Goal: Complete application form

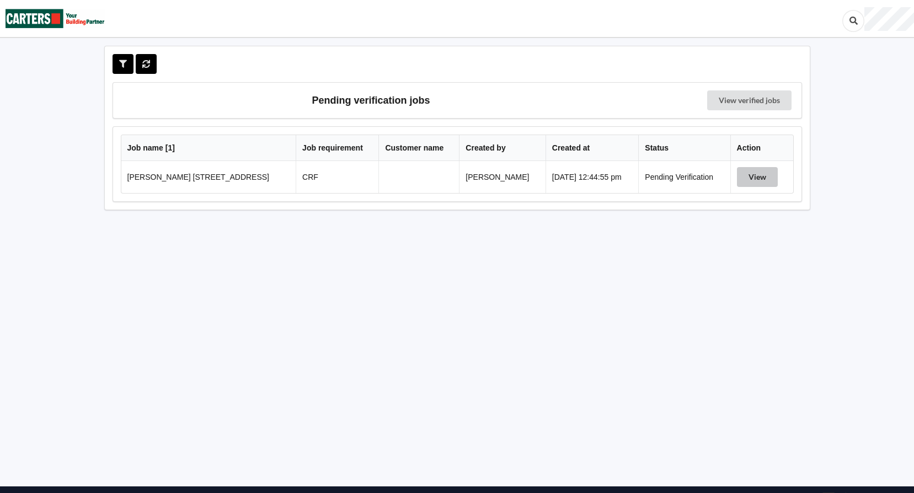
click at [737, 174] on button "View" at bounding box center [757, 177] width 41 height 20
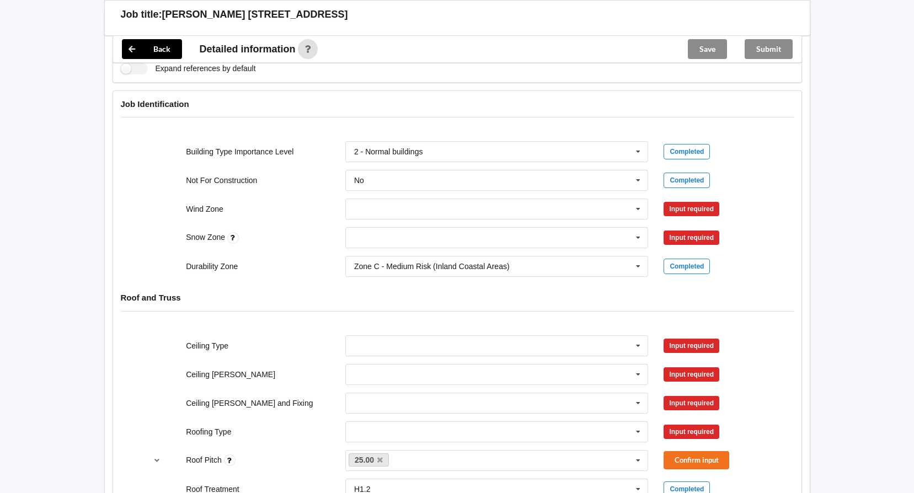
scroll to position [552, 0]
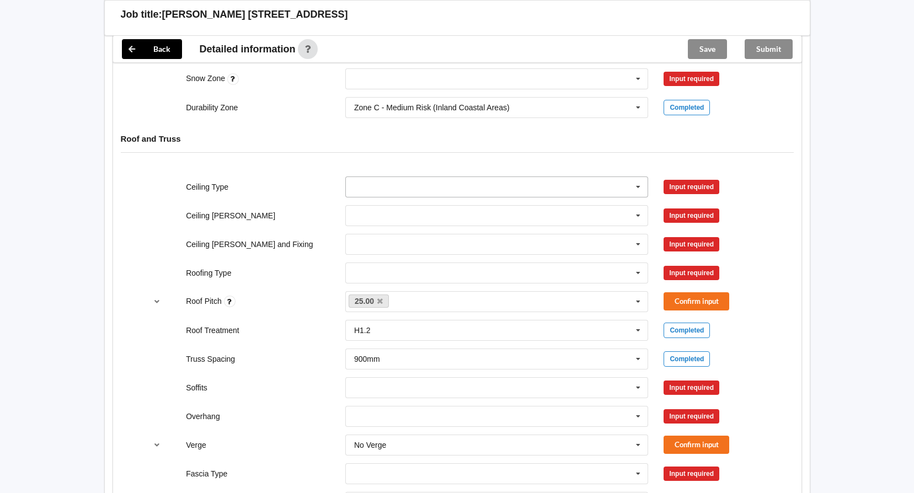
click at [637, 186] on icon at bounding box center [638, 187] width 17 height 20
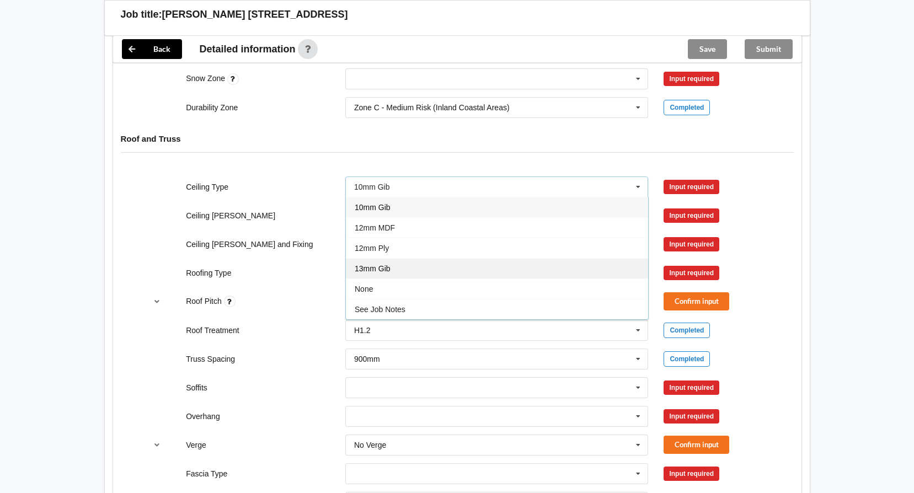
click at [381, 268] on span "13mm Gib" at bounding box center [373, 268] width 36 height 9
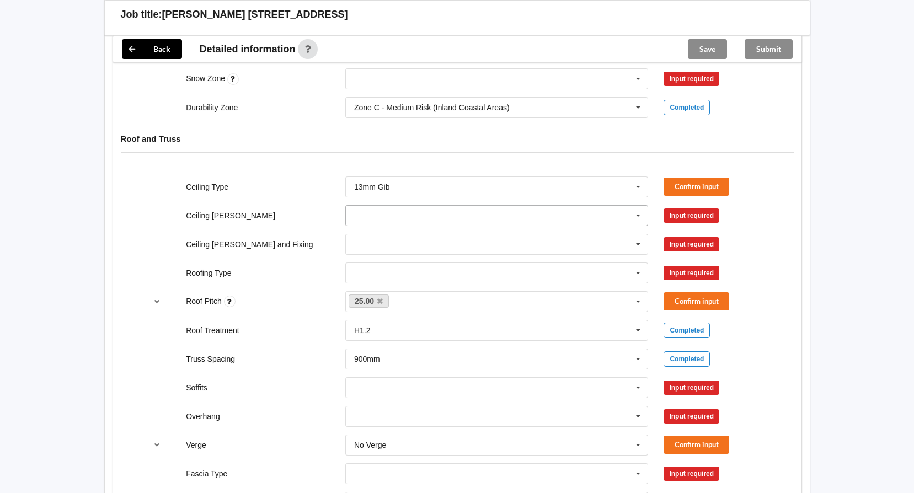
click at [395, 216] on input "text" at bounding box center [497, 216] width 302 height 20
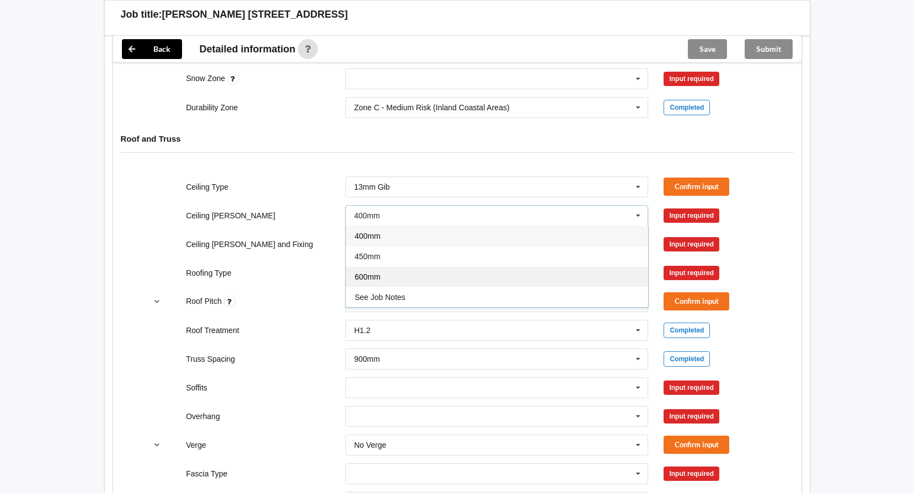
click at [377, 275] on span "600mm" at bounding box center [368, 276] width 26 height 9
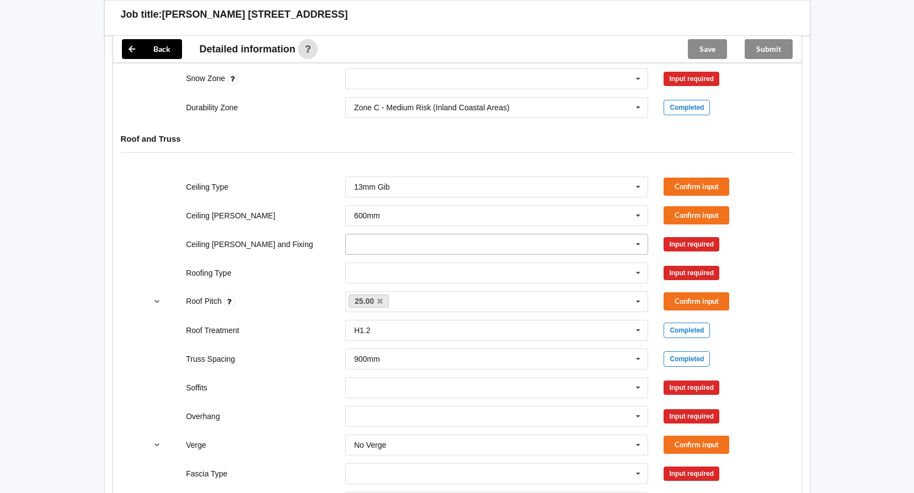
click at [381, 245] on input "text" at bounding box center [497, 244] width 302 height 20
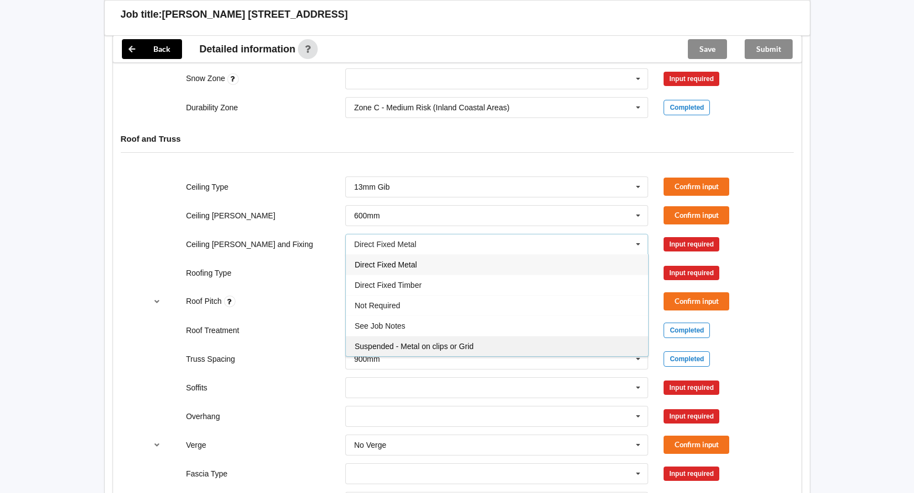
click at [389, 343] on span "Suspended - Metal on clips or Grid" at bounding box center [414, 346] width 119 height 9
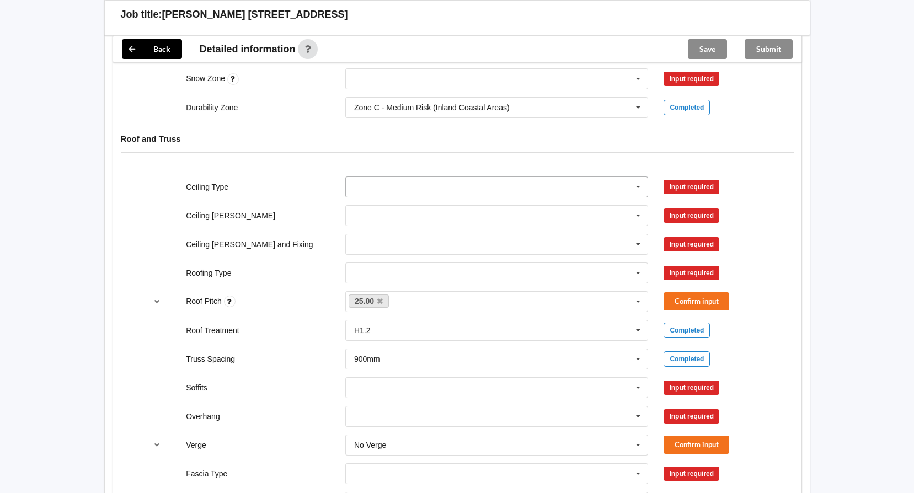
click at [639, 185] on icon at bounding box center [638, 187] width 17 height 20
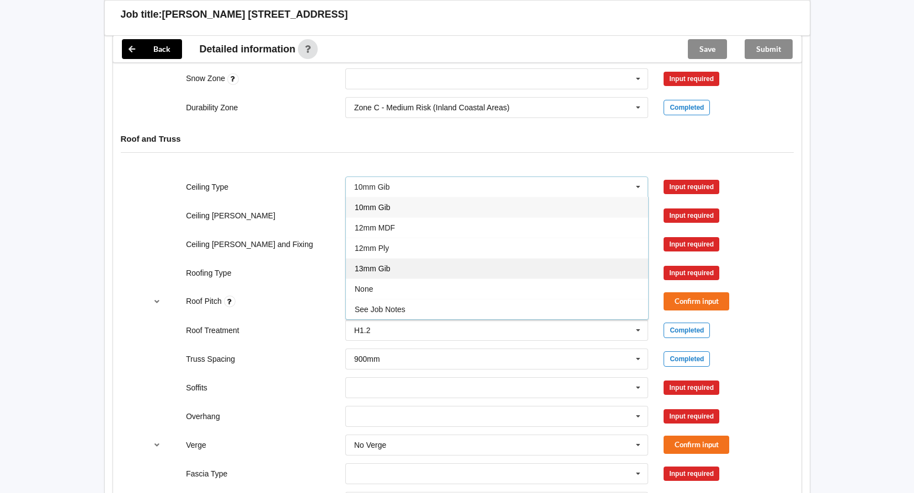
click at [372, 265] on span "13mm Gib" at bounding box center [373, 268] width 36 height 9
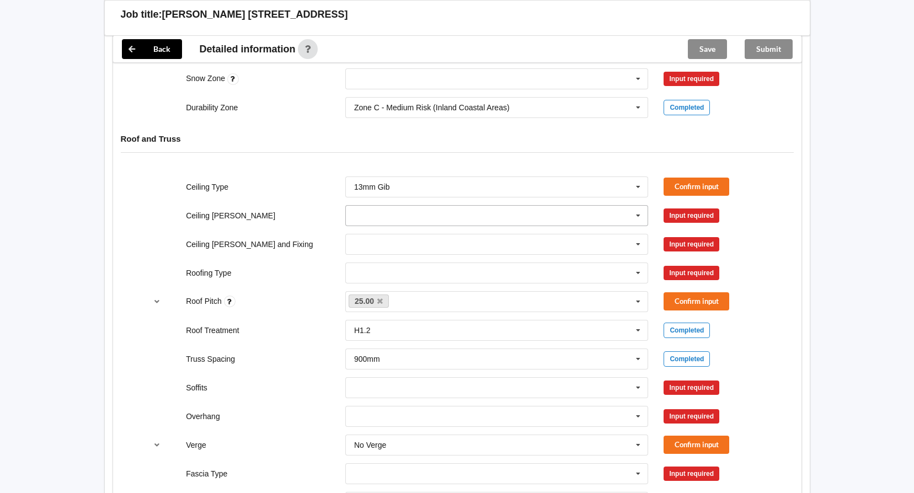
click at [391, 212] on input "text" at bounding box center [497, 216] width 302 height 20
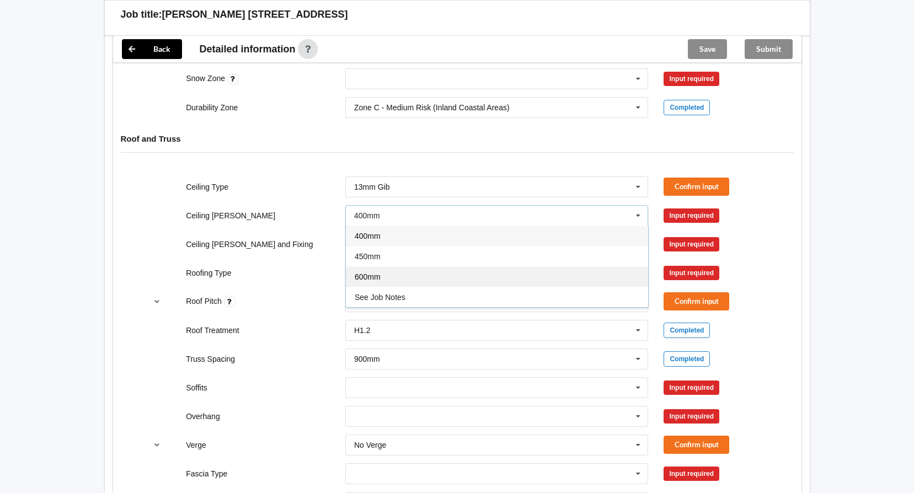
click at [374, 279] on span "600mm" at bounding box center [368, 276] width 26 height 9
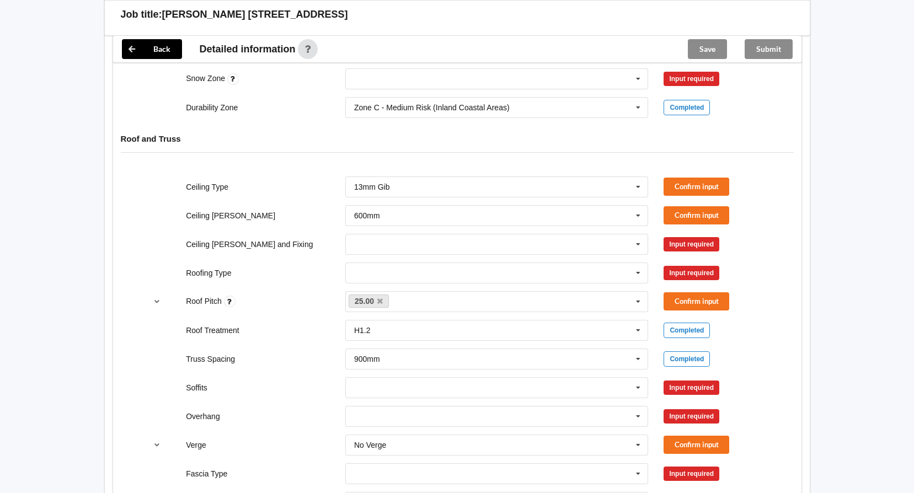
click at [391, 232] on div "Direct Fixed Metal Direct Fixed Timber Not Required See Job Notes Suspended - M…" at bounding box center [497, 244] width 319 height 36
click at [387, 248] on input "text" at bounding box center [497, 244] width 302 height 20
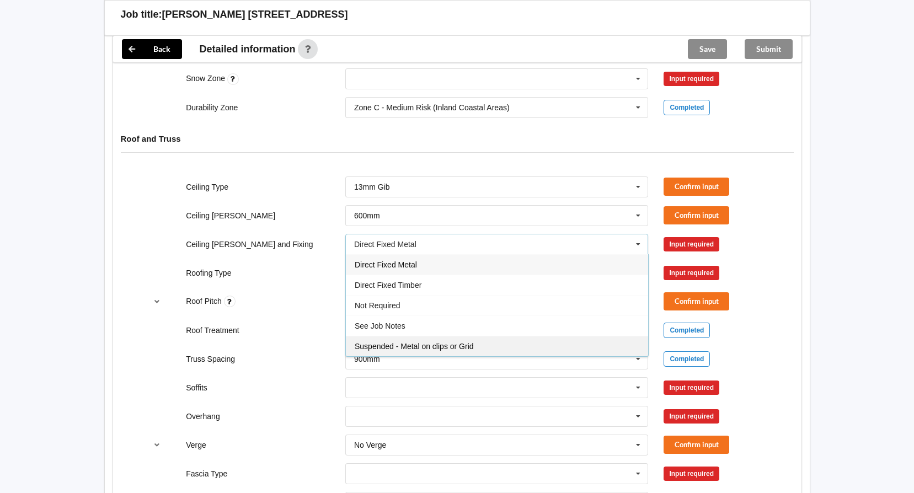
click at [387, 350] on span "Suspended - Metal on clips or Grid" at bounding box center [414, 346] width 119 height 9
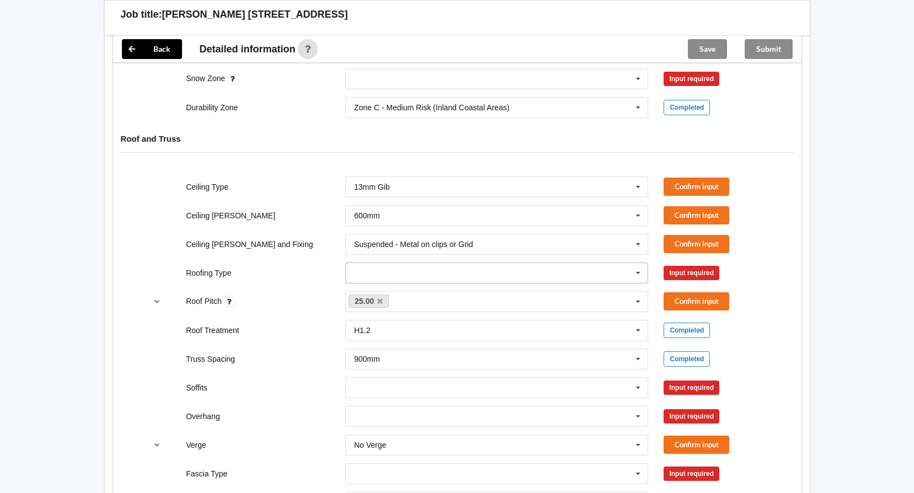
click at [413, 270] on input "text" at bounding box center [497, 273] width 302 height 20
click at [395, 273] on input "text" at bounding box center [497, 273] width 302 height 20
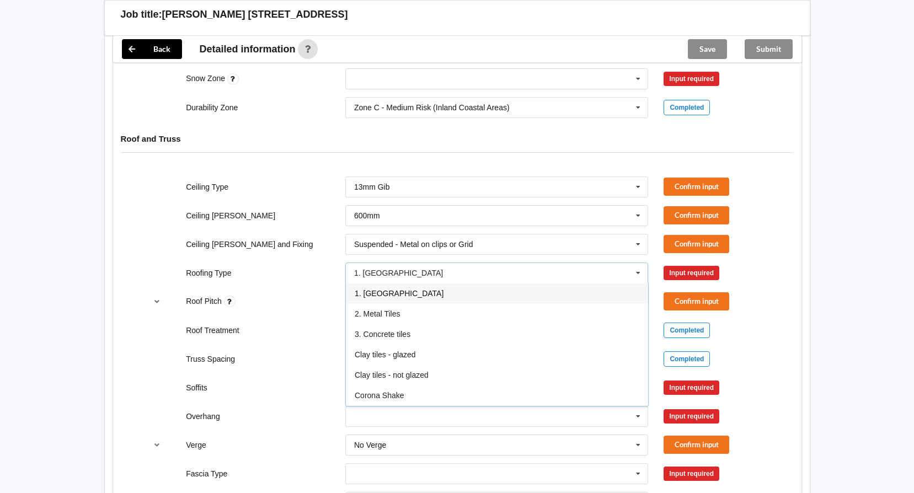
click at [375, 296] on span "1. [GEOGRAPHIC_DATA]" at bounding box center [399, 293] width 89 height 9
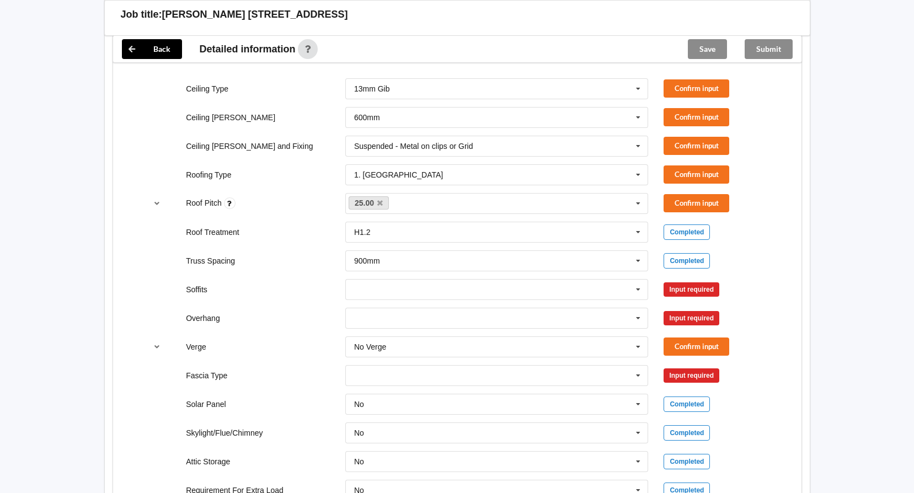
scroll to position [662, 0]
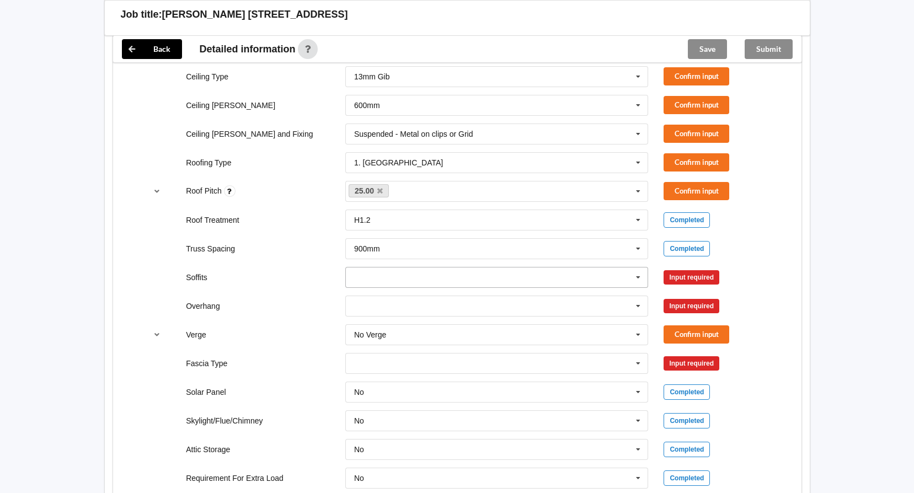
click at [404, 273] on input "text" at bounding box center [497, 278] width 302 height 20
click at [371, 298] on span "Boxed" at bounding box center [366, 297] width 22 height 9
click at [692, 74] on button "Confirm input" at bounding box center [697, 76] width 66 height 18
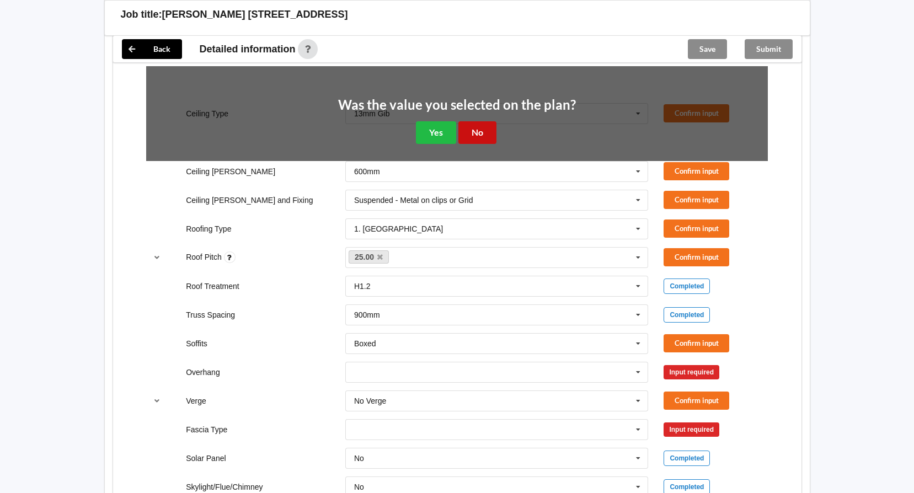
click at [473, 133] on button "No" at bounding box center [477, 132] width 38 height 23
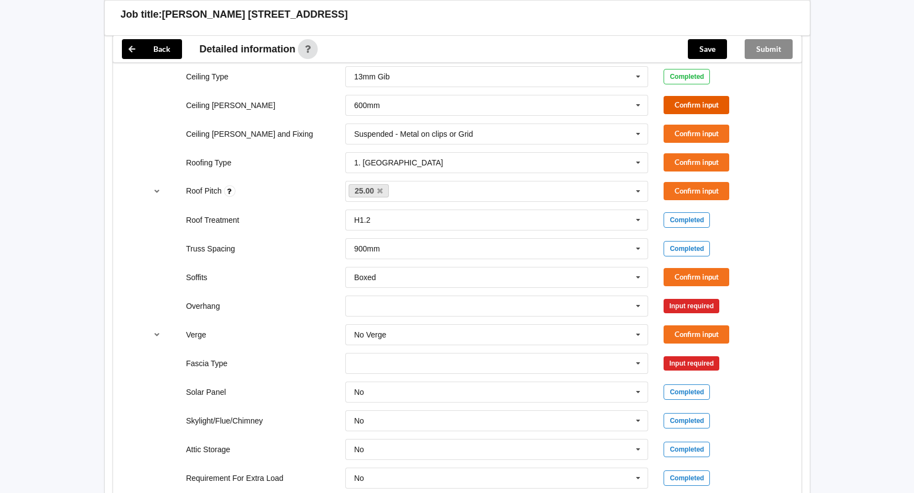
click at [682, 104] on button "Confirm input" at bounding box center [697, 105] width 66 height 18
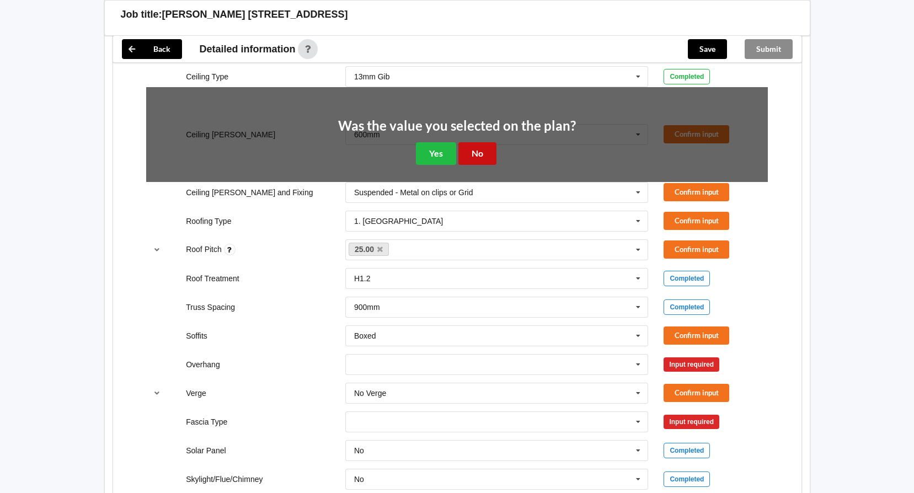
drag, startPoint x: 483, startPoint y: 154, endPoint x: 509, endPoint y: 146, distance: 27.2
click at [484, 154] on button "No" at bounding box center [477, 153] width 38 height 23
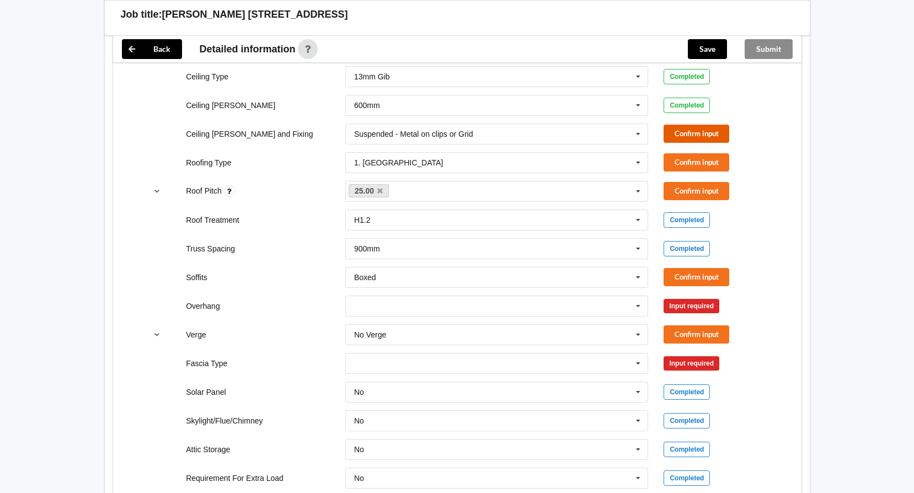
click at [687, 129] on button "Confirm input" at bounding box center [697, 134] width 66 height 18
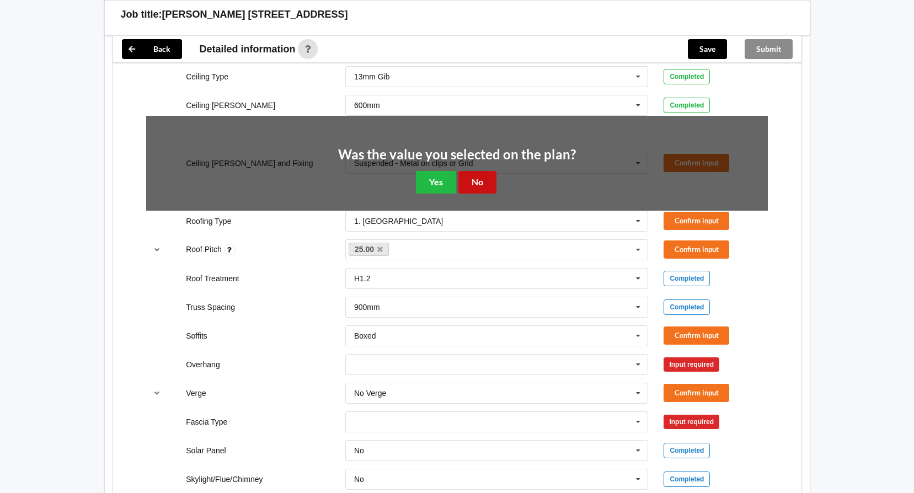
click at [474, 183] on button "No" at bounding box center [477, 182] width 38 height 23
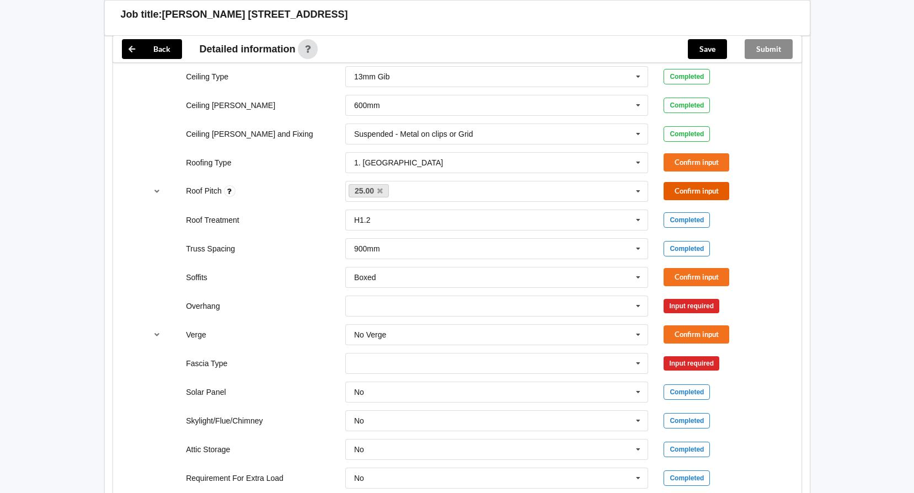
click at [692, 186] on button "Confirm input" at bounding box center [697, 191] width 66 height 18
click at [692, 158] on button "Confirm input" at bounding box center [697, 162] width 66 height 18
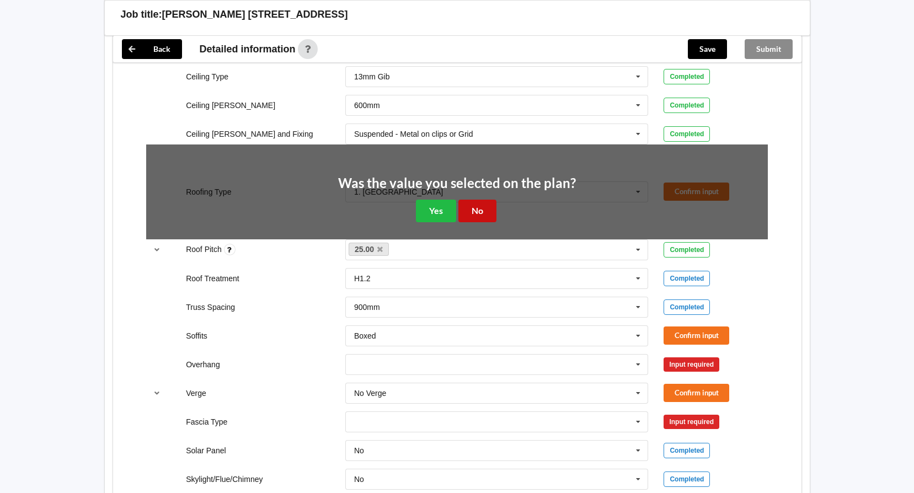
click at [482, 212] on button "No" at bounding box center [477, 211] width 38 height 23
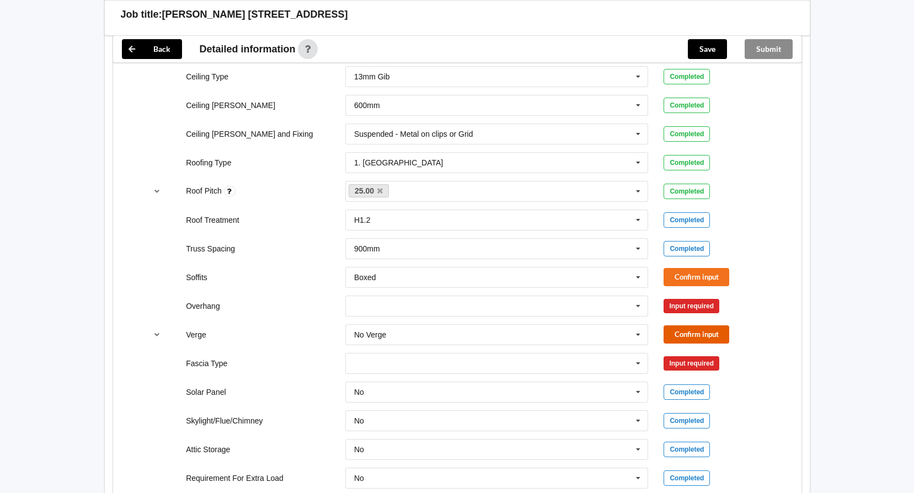
click at [686, 335] on button "Confirm input" at bounding box center [697, 334] width 66 height 18
click at [642, 306] on icon at bounding box center [638, 306] width 17 height 20
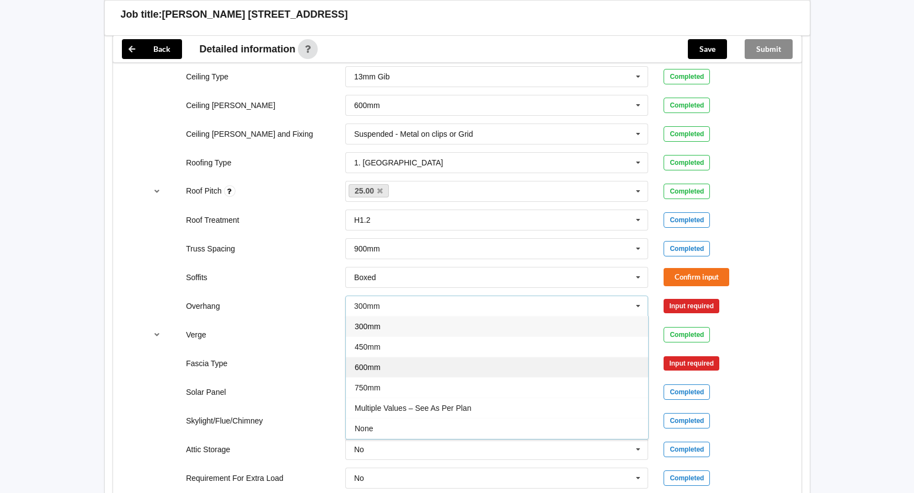
click at [363, 366] on span "600mm" at bounding box center [368, 367] width 26 height 9
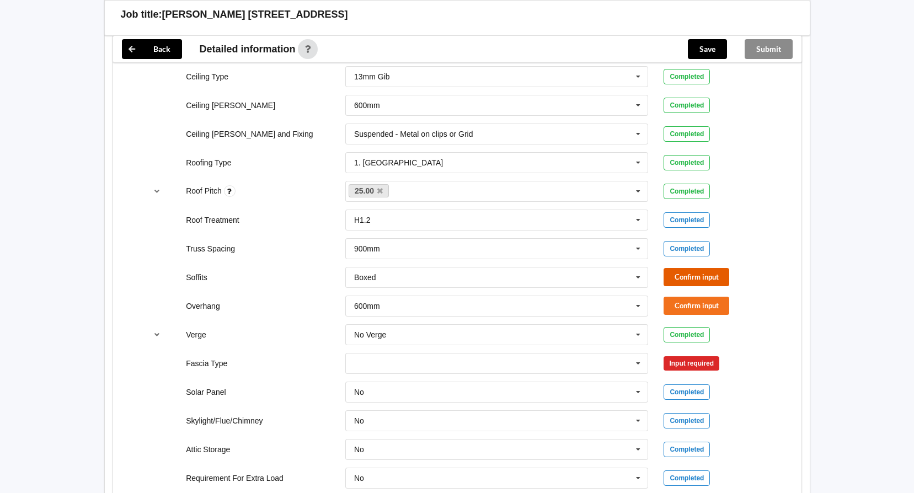
click at [680, 277] on button "Confirm input" at bounding box center [697, 277] width 66 height 18
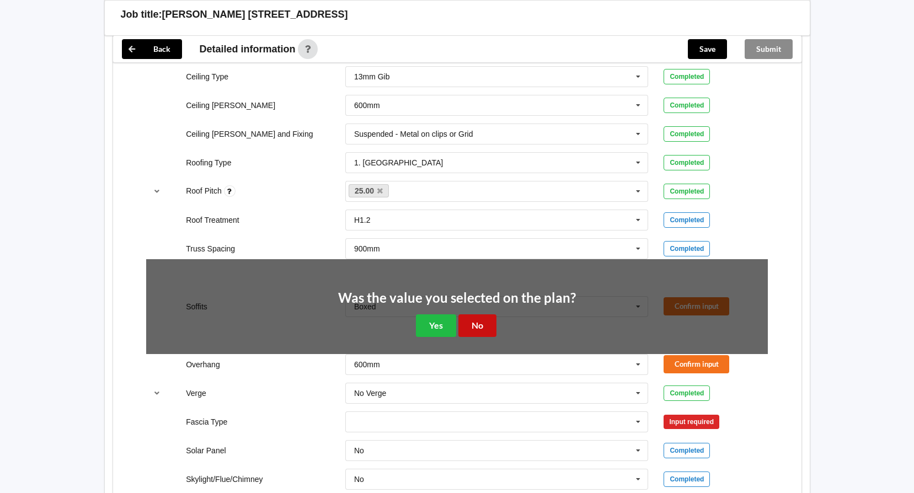
click at [477, 325] on button "No" at bounding box center [477, 325] width 38 height 23
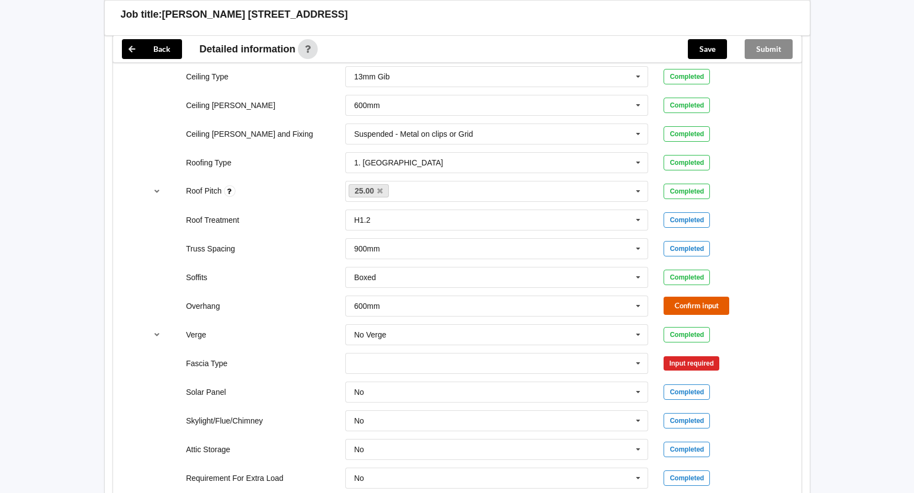
click at [699, 304] on button "Confirm input" at bounding box center [697, 306] width 66 height 18
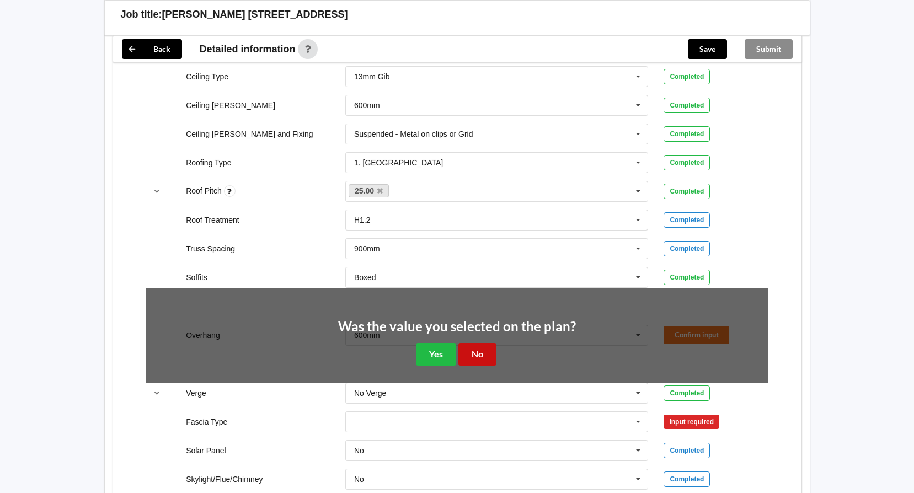
click at [469, 351] on button "No" at bounding box center [477, 354] width 38 height 23
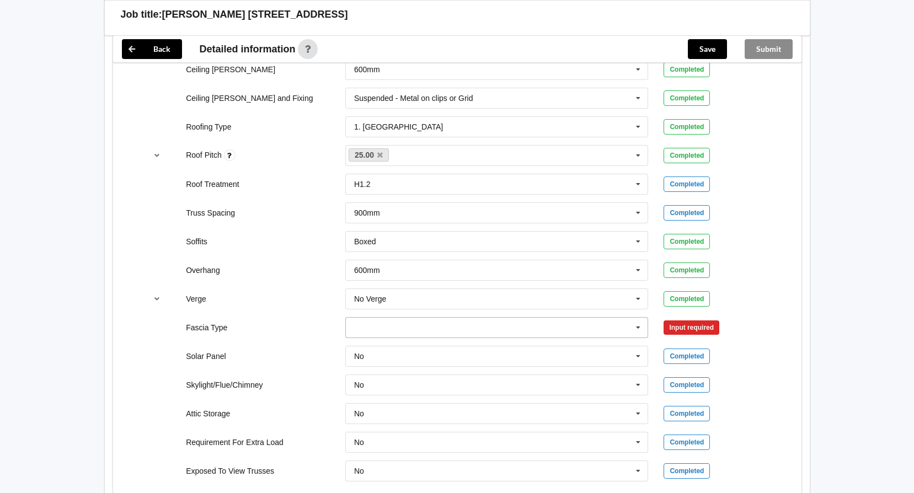
scroll to position [717, 0]
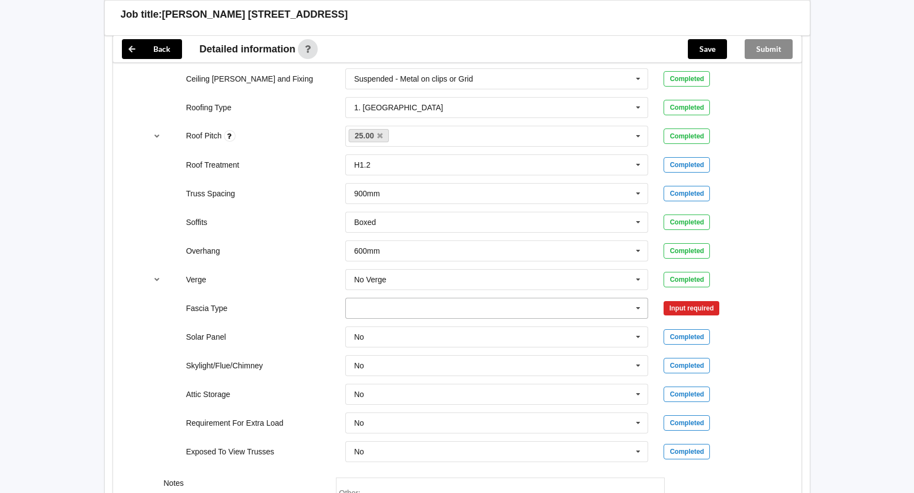
click at [640, 306] on icon at bounding box center [638, 308] width 17 height 20
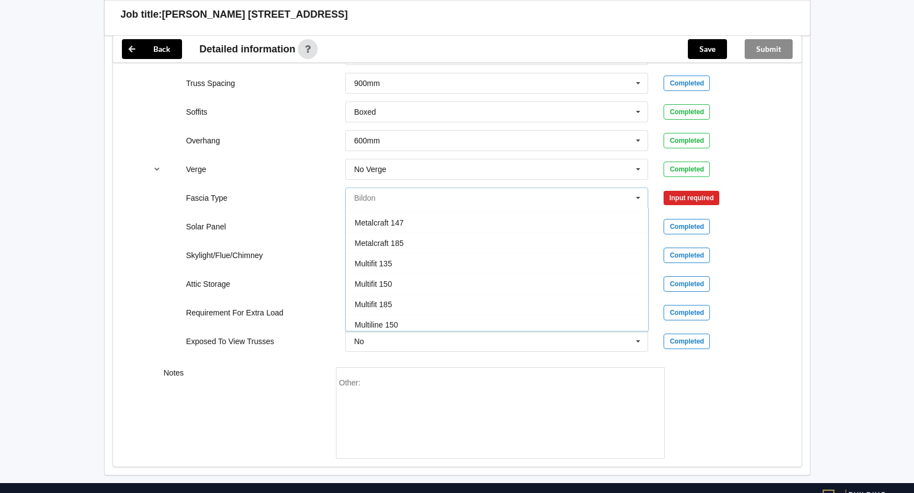
scroll to position [221, 0]
click at [418, 245] on div "Metalcraft 185" at bounding box center [497, 242] width 302 height 20
click at [691, 197] on button "Confirm input" at bounding box center [697, 198] width 66 height 18
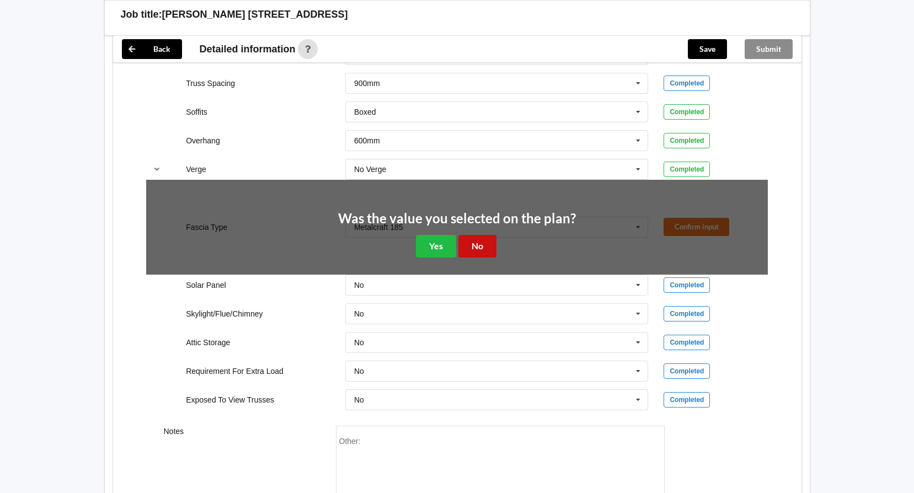
click at [474, 249] on button "No" at bounding box center [477, 246] width 38 height 23
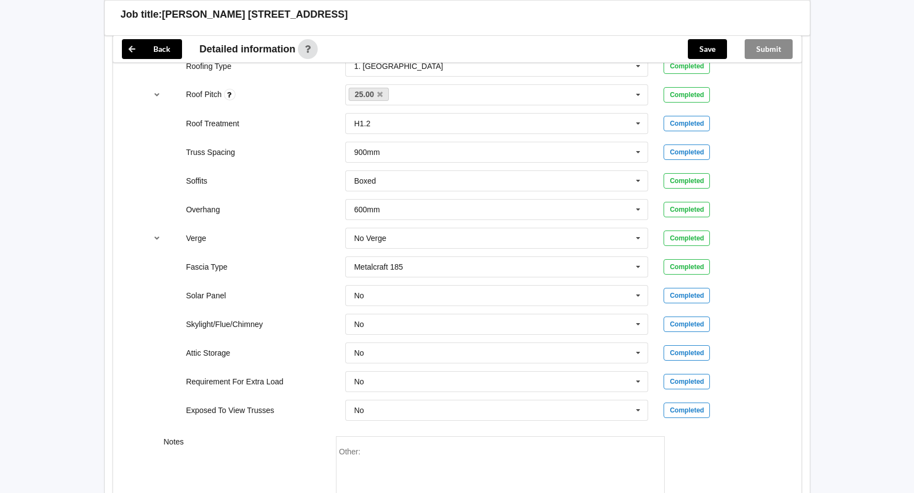
scroll to position [441, 0]
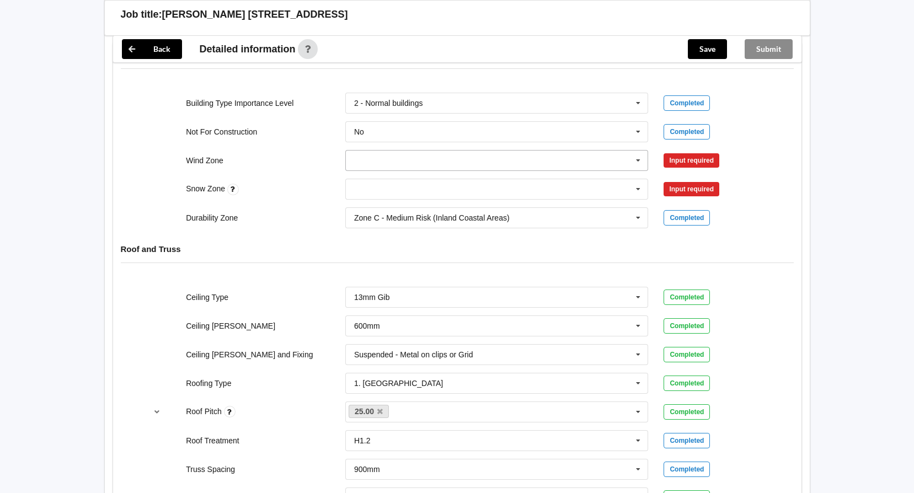
click at [638, 159] on icon at bounding box center [638, 161] width 17 height 20
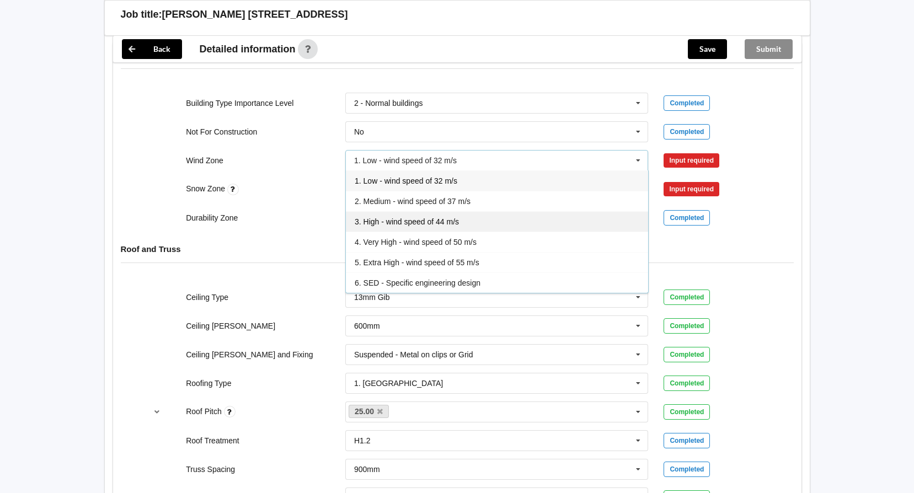
click at [398, 224] on span "3. High - wind speed of 44 m/s" at bounding box center [407, 221] width 104 height 9
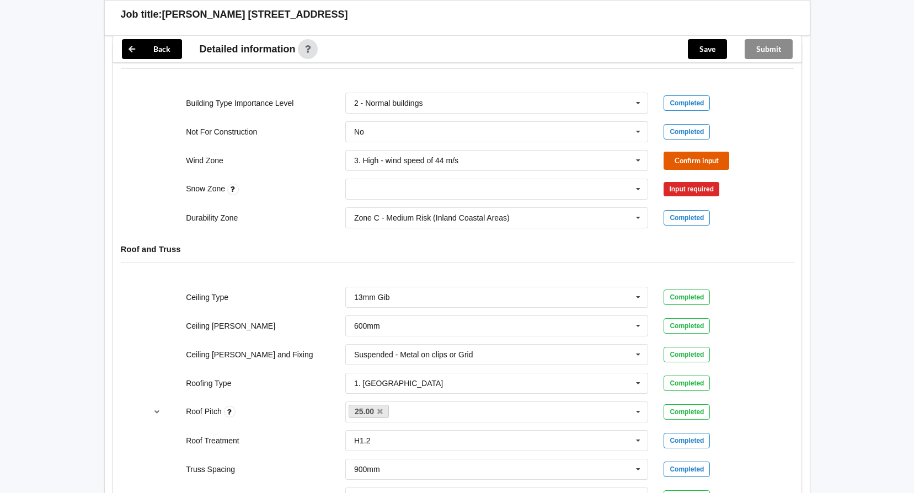
click at [689, 163] on button "Confirm input" at bounding box center [697, 161] width 66 height 18
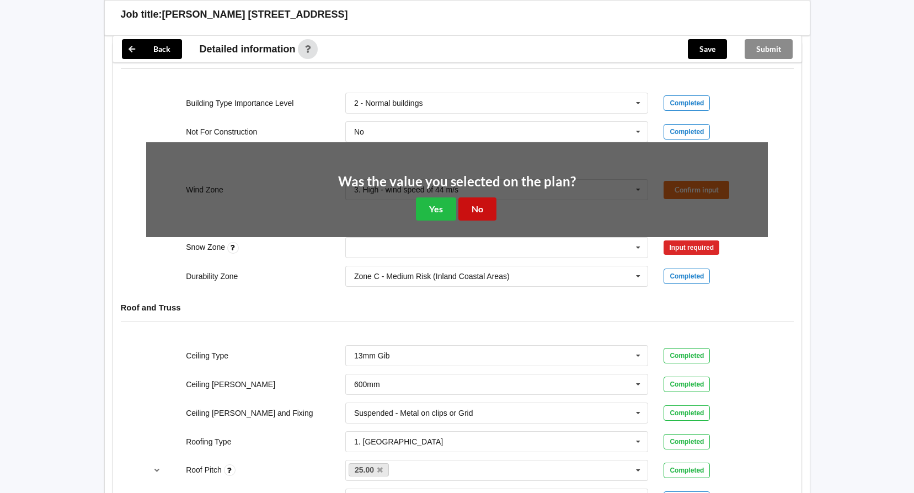
click at [484, 207] on button "No" at bounding box center [477, 208] width 38 height 23
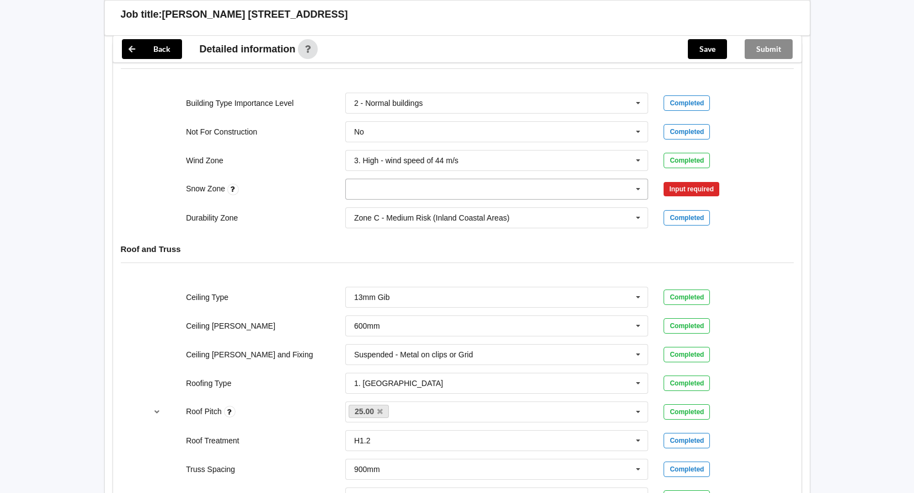
click at [640, 188] on icon at bounding box center [638, 189] width 17 height 20
click at [367, 206] on div "N0" at bounding box center [497, 209] width 302 height 20
click at [680, 189] on button "Confirm input" at bounding box center [697, 189] width 66 height 18
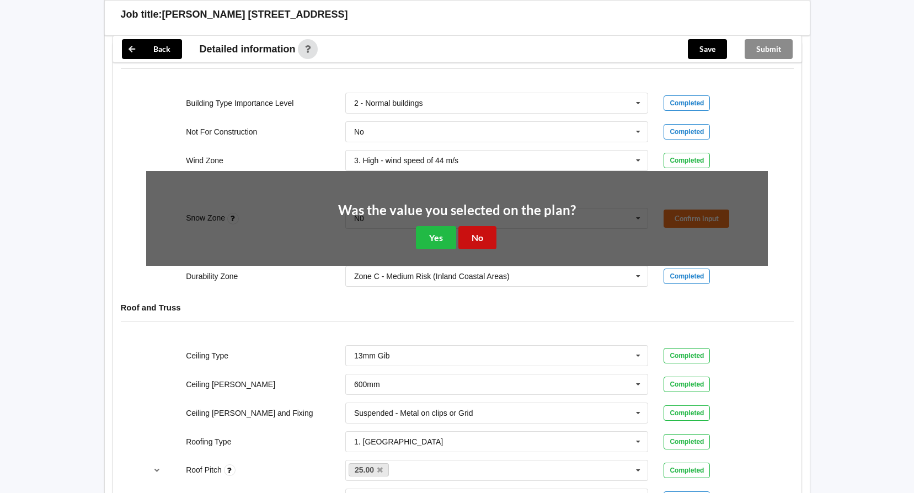
click at [473, 239] on button "No" at bounding box center [477, 237] width 38 height 23
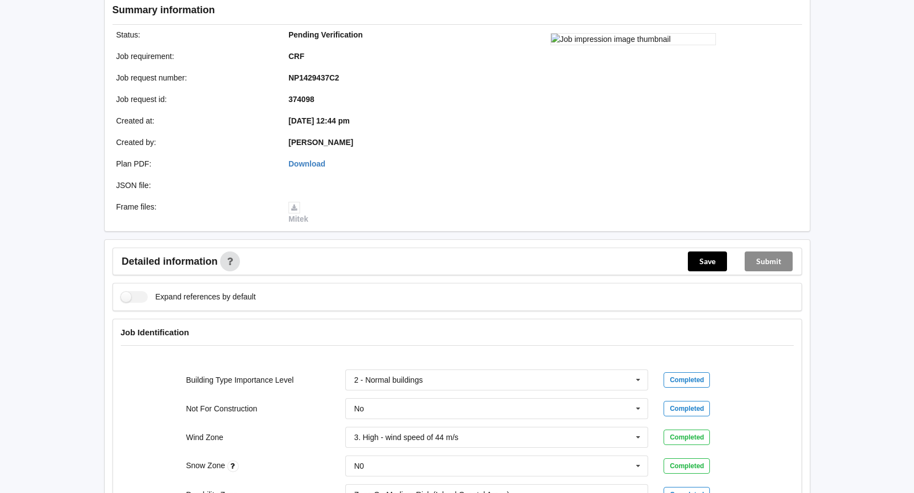
scroll to position [0, 0]
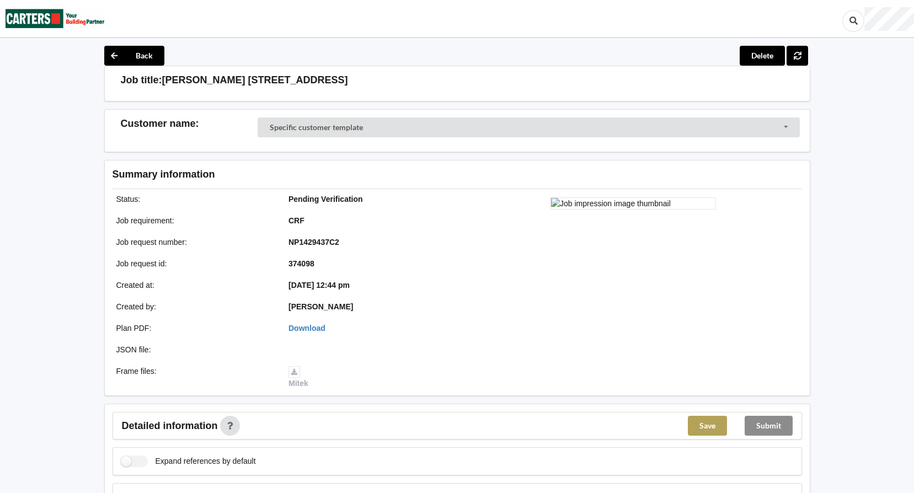
click at [704, 421] on button "Save" at bounding box center [707, 426] width 39 height 20
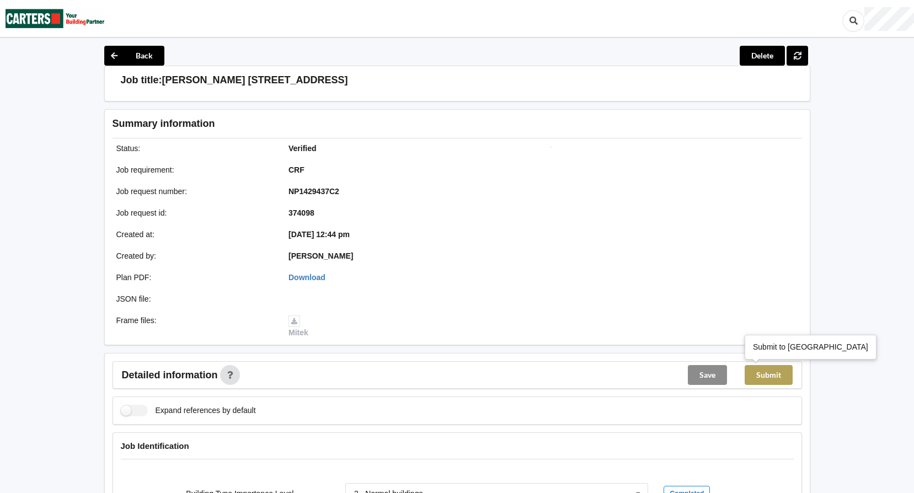
click at [764, 376] on button "Submit" at bounding box center [769, 375] width 48 height 20
